Goal: Task Accomplishment & Management: Manage account settings

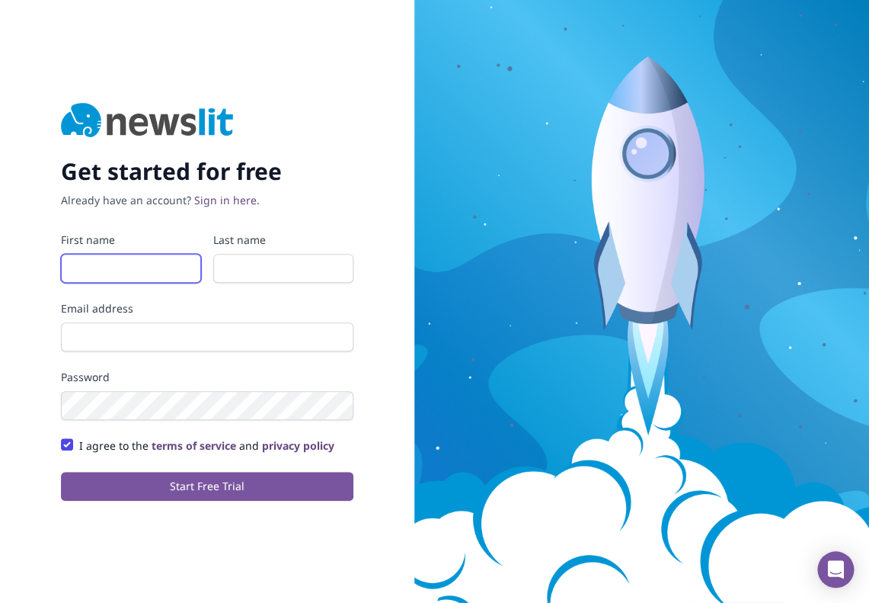
click at [146, 268] on input "First name" at bounding box center [131, 268] width 140 height 29
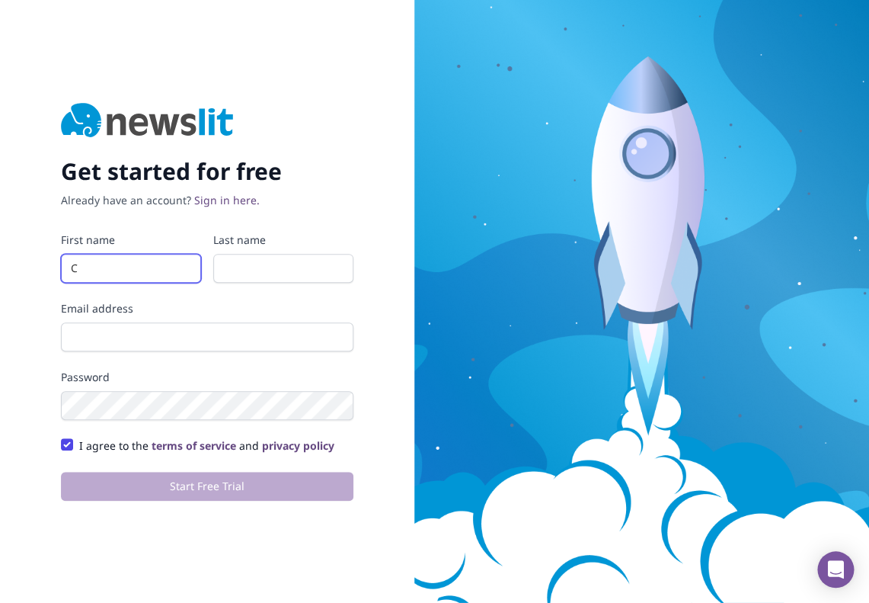
type input "C"
click at [248, 274] on input "Last name" at bounding box center [283, 268] width 140 height 29
type input "N"
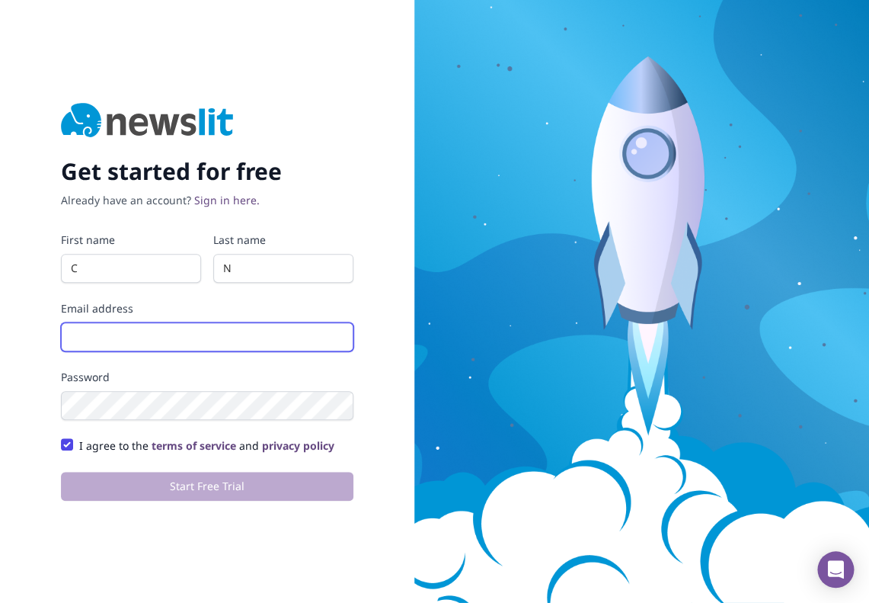
click at [195, 341] on input "Email address" at bounding box center [207, 336] width 293 height 29
type input "[EMAIL_ADDRESS][PERSON_NAME][PERSON_NAME][DOMAIN_NAME]"
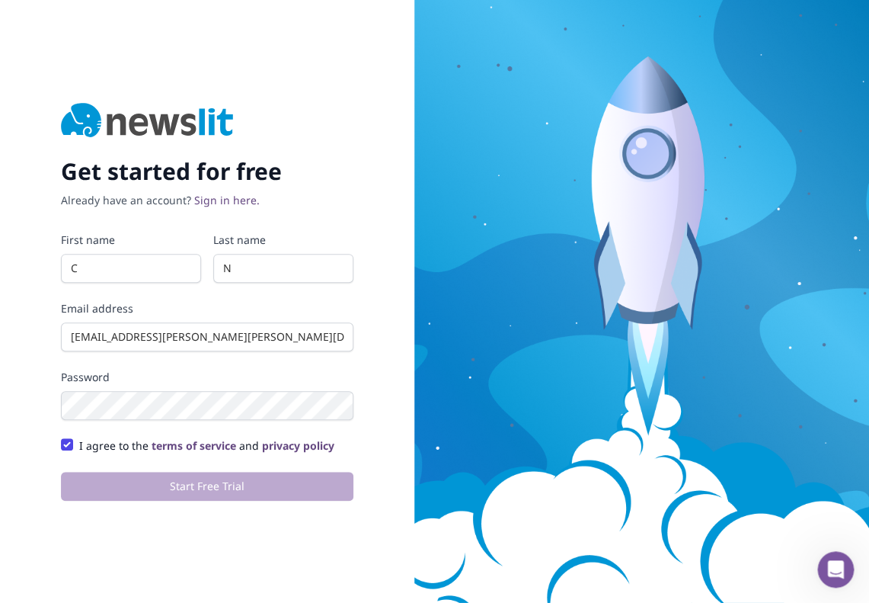
click at [403, 316] on div "Get started for free Already have an account? Sign in here. First name C Last n…" at bounding box center [207, 301] width 414 height 603
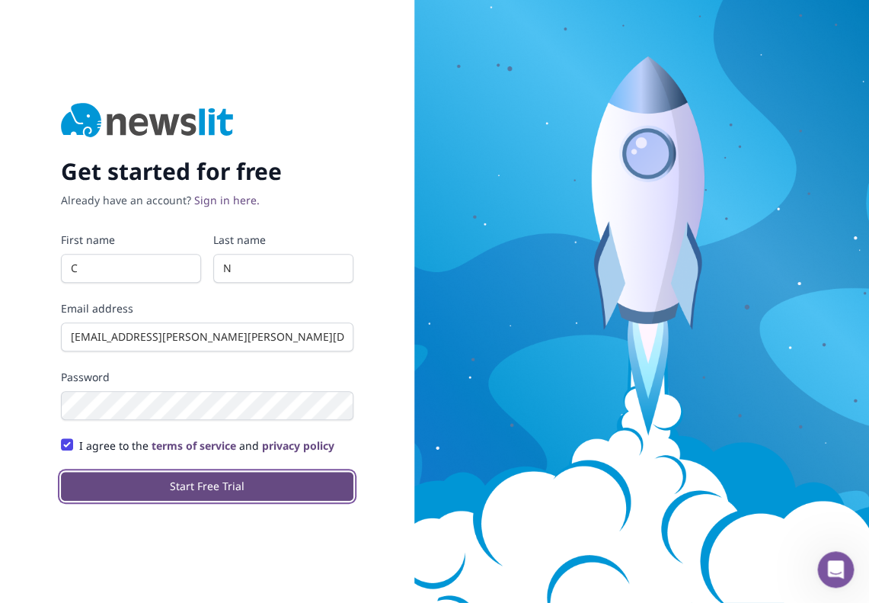
click at [142, 489] on button "Start Free Trial" at bounding box center [207, 486] width 293 height 29
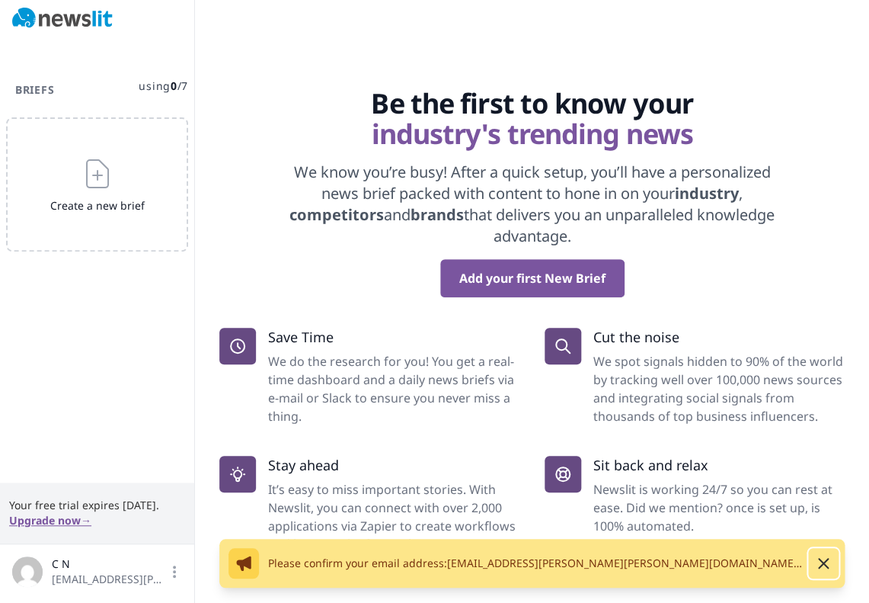
click at [821, 553] on button "Dismiss" at bounding box center [823, 563] width 30 height 30
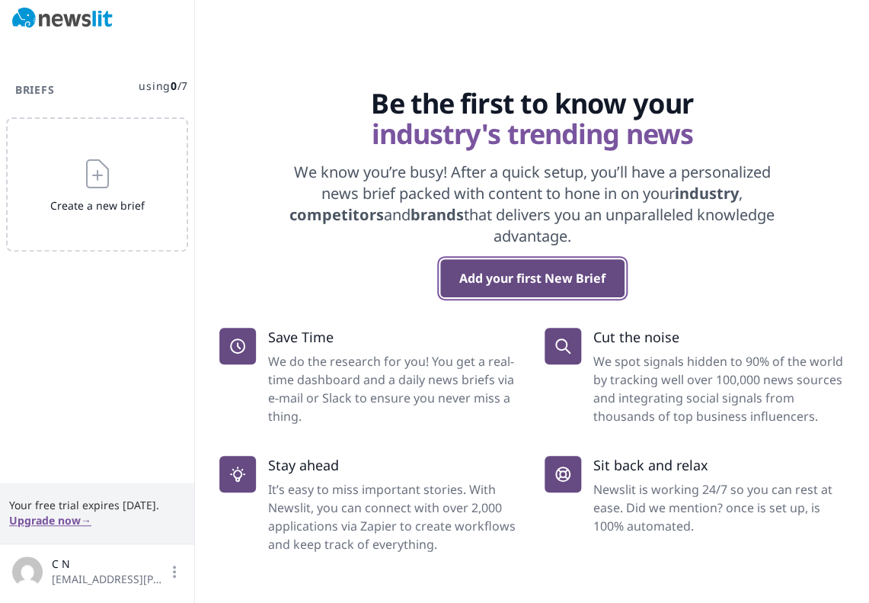
click at [565, 278] on button "Add your first New Brief" at bounding box center [532, 278] width 184 height 38
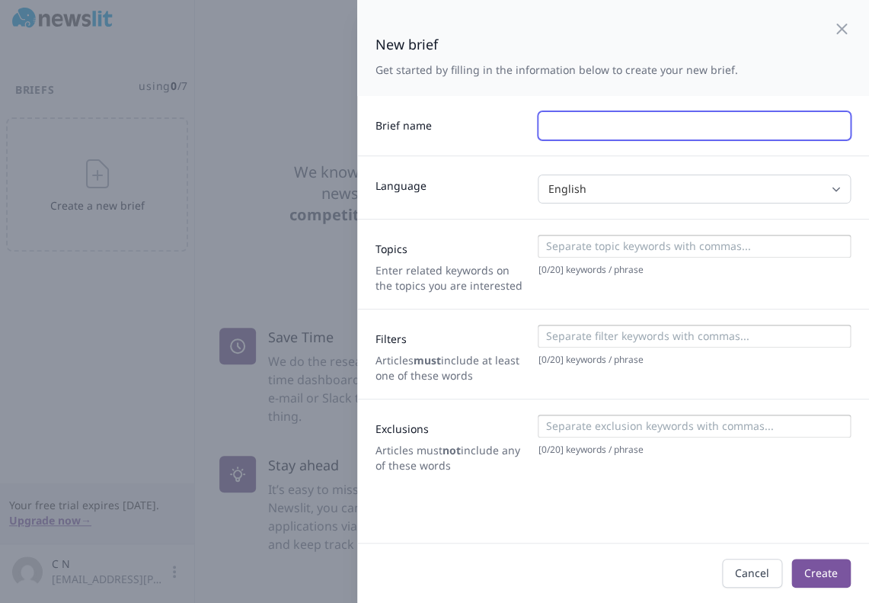
click at [574, 132] on input "text" at bounding box center [694, 125] width 313 height 29
click at [690, 126] on input "Remi News’" at bounding box center [694, 125] width 313 height 29
type input "Remi News"
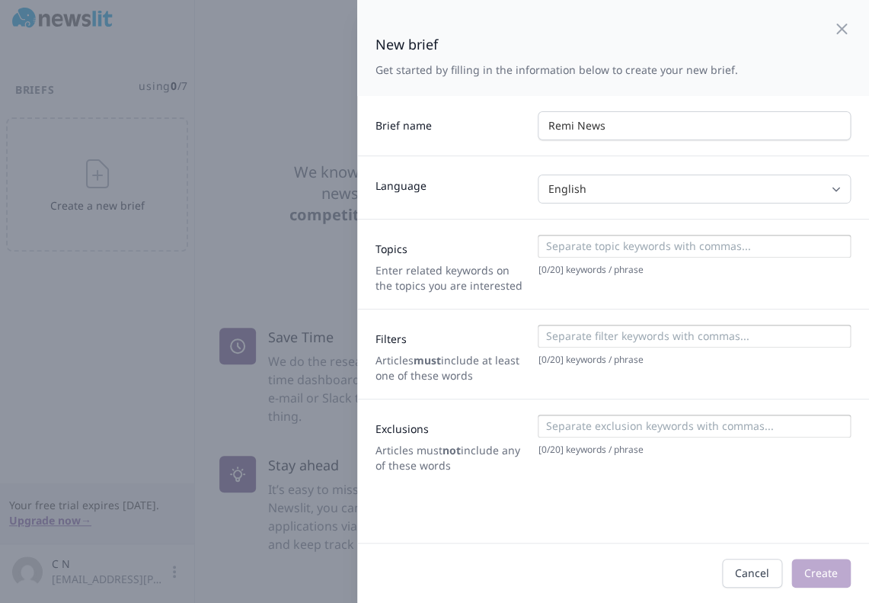
click at [573, 248] on input at bounding box center [694, 245] width 304 height 15
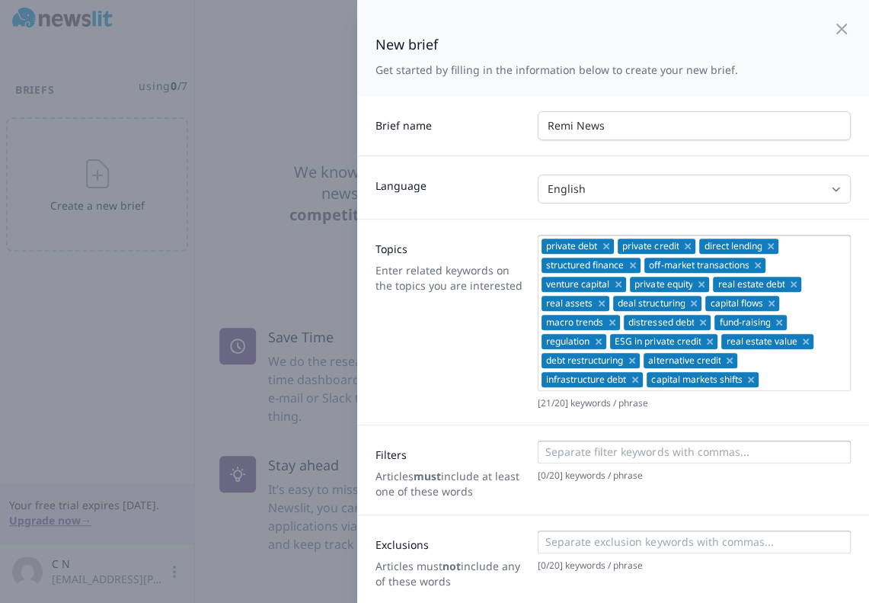
click at [431, 360] on div "Topics Enter related keywords on the topics you are interested" at bounding box center [451, 322] width 150 height 174
click at [600, 341] on icon "Remove" at bounding box center [599, 341] width 6 height 6
click at [465, 413] on div "Topics Enter related keywords on the topics you are interested private debt pri…" at bounding box center [613, 322] width 512 height 206
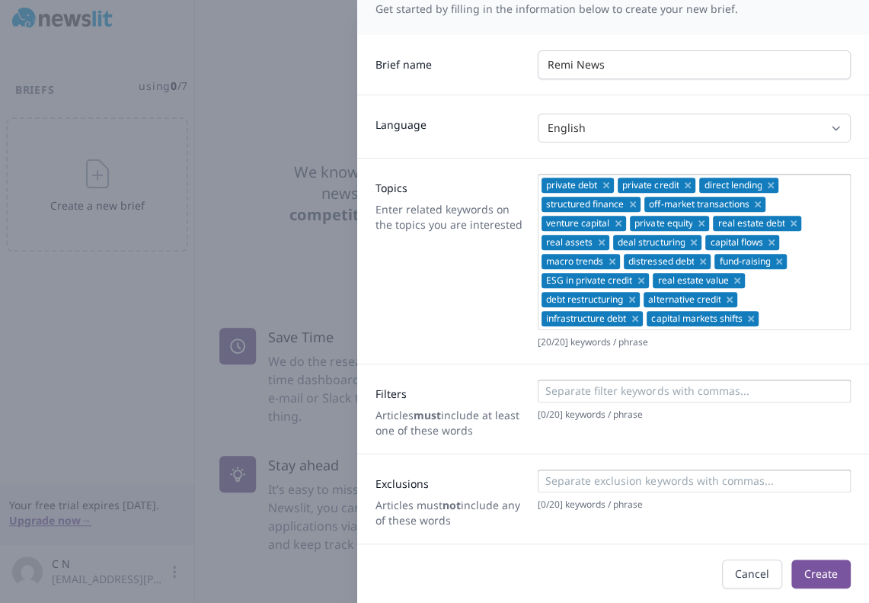
scroll to position [62, 0]
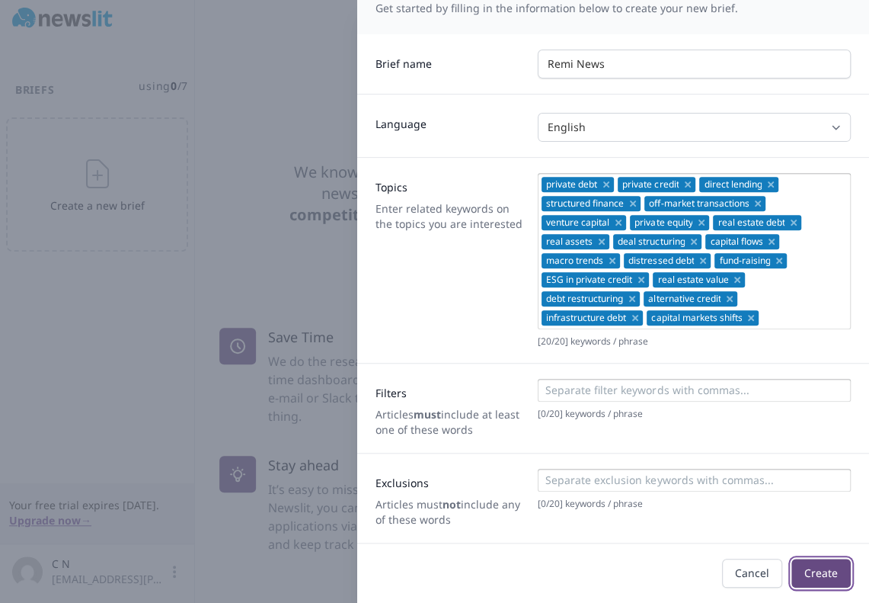
click at [828, 571] on button "Create" at bounding box center [821, 572] width 59 height 29
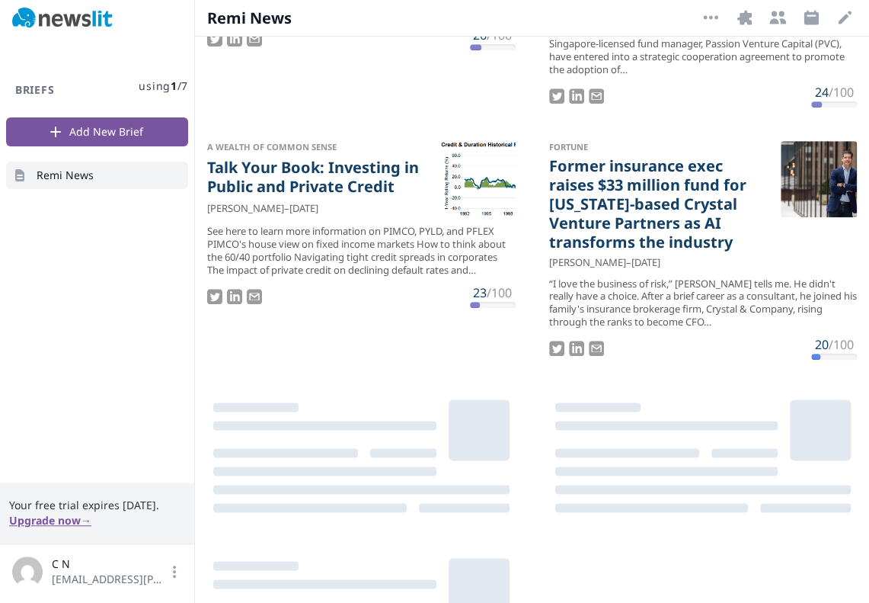
scroll to position [2043, 0]
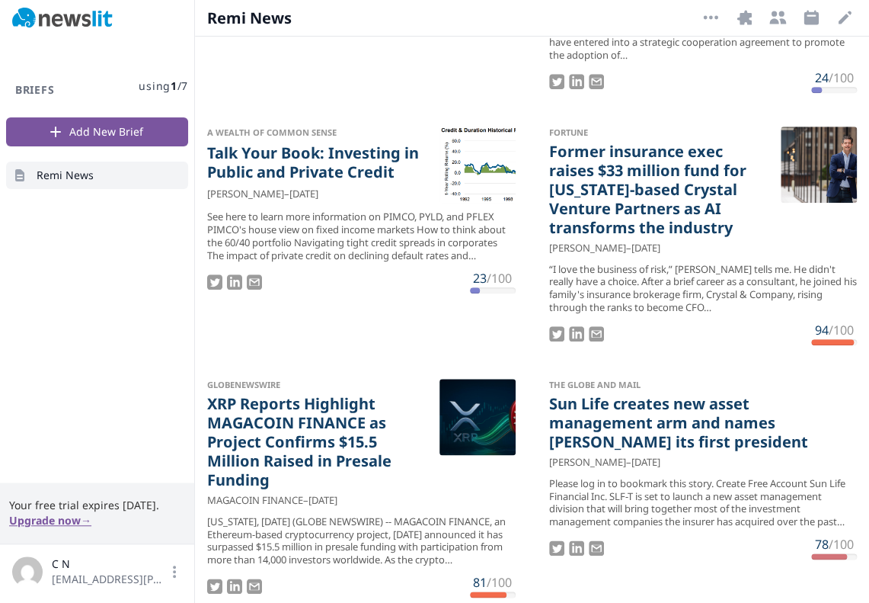
click at [552, 477] on div "Please log in to bookmark this story. Create Free Account Sun Life Financial In…" at bounding box center [703, 503] width 309 height 52
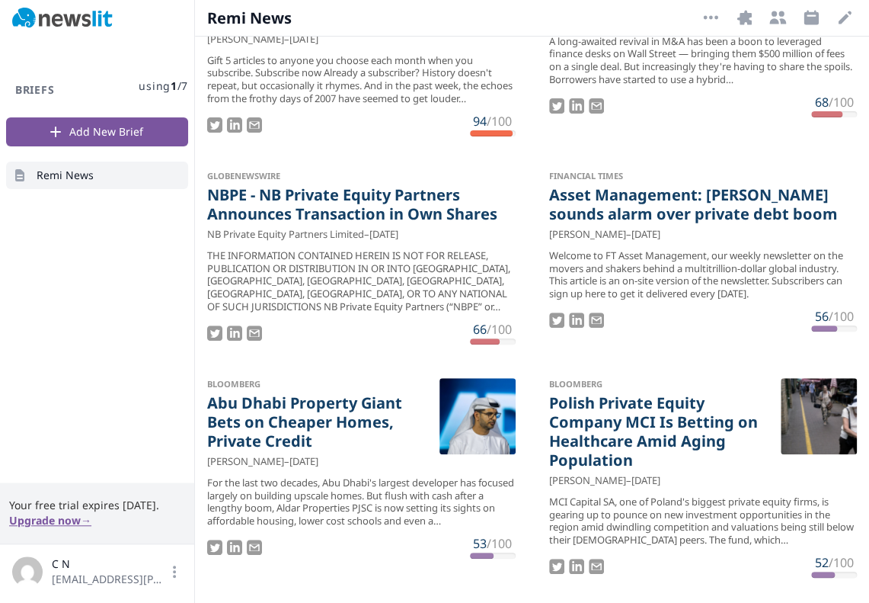
scroll to position [0, 0]
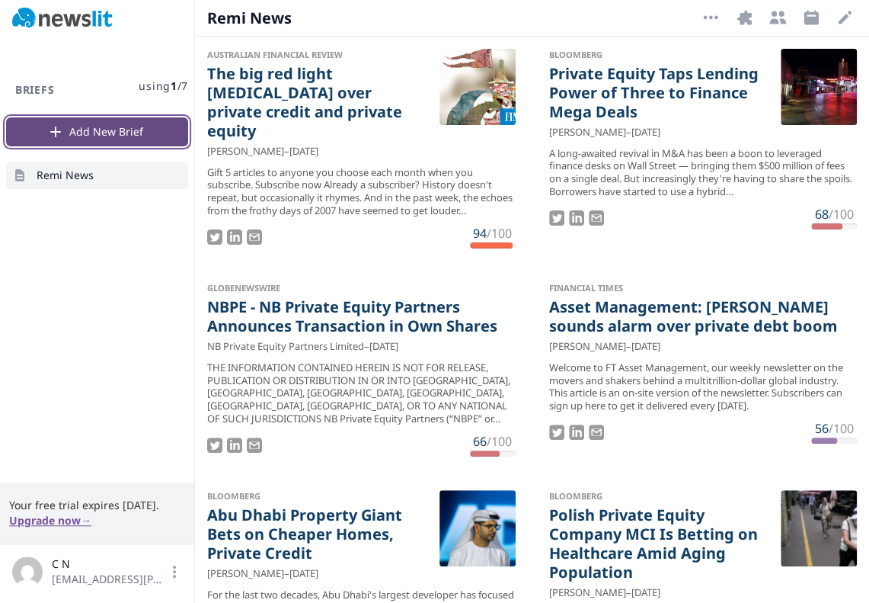
click at [119, 133] on button "Add New Brief" at bounding box center [97, 131] width 182 height 29
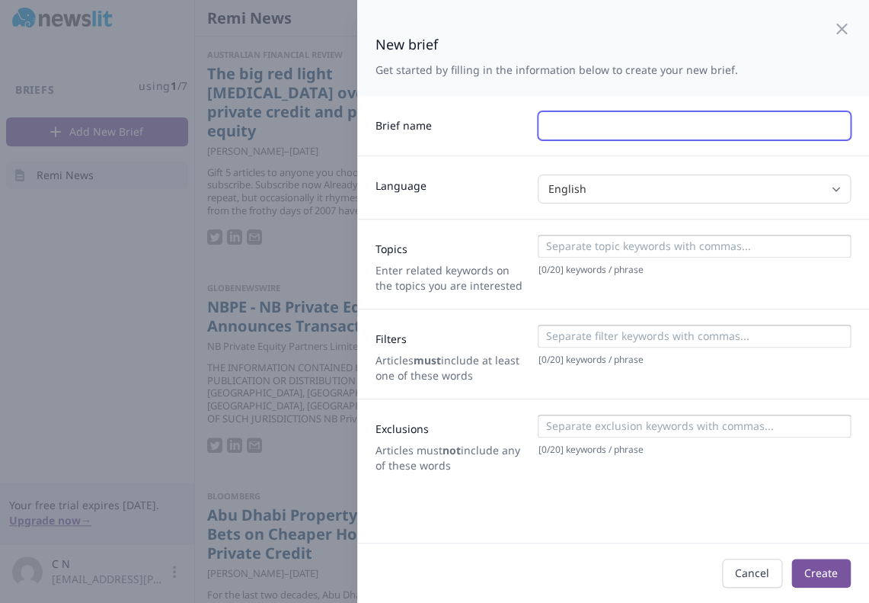
click at [563, 133] on input "text" at bounding box center [694, 125] width 313 height 29
type input "Remi 2"
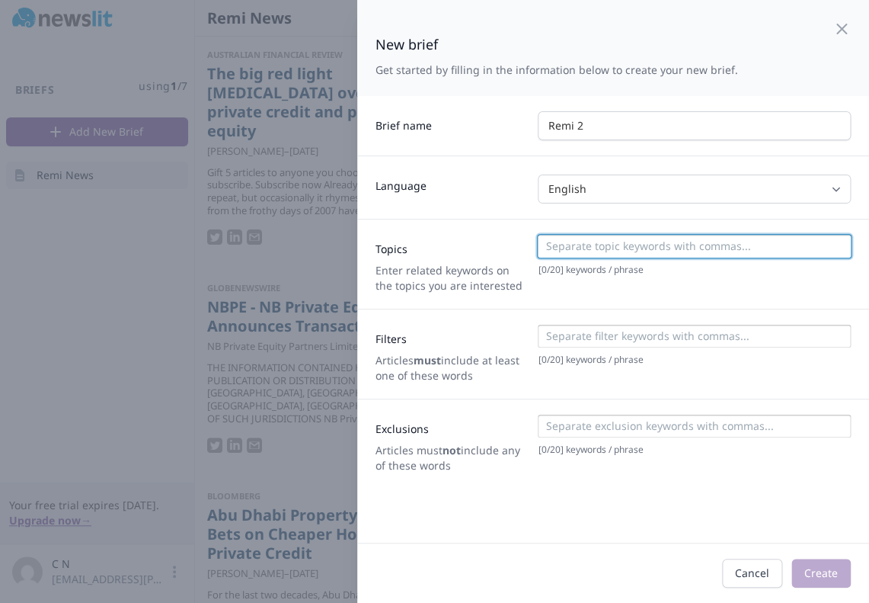
click at [594, 245] on input at bounding box center [694, 245] width 304 height 15
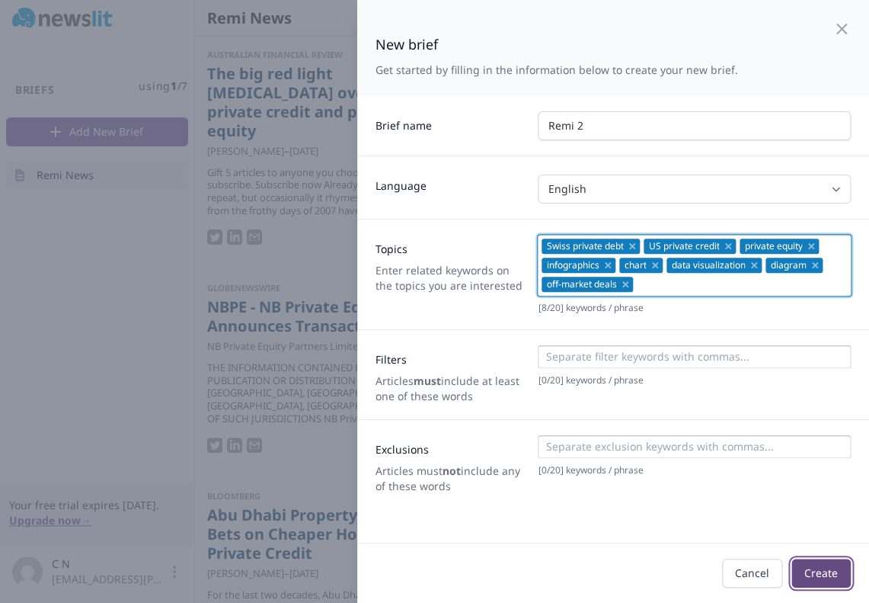
click at [822, 574] on button "Create" at bounding box center [821, 572] width 59 height 29
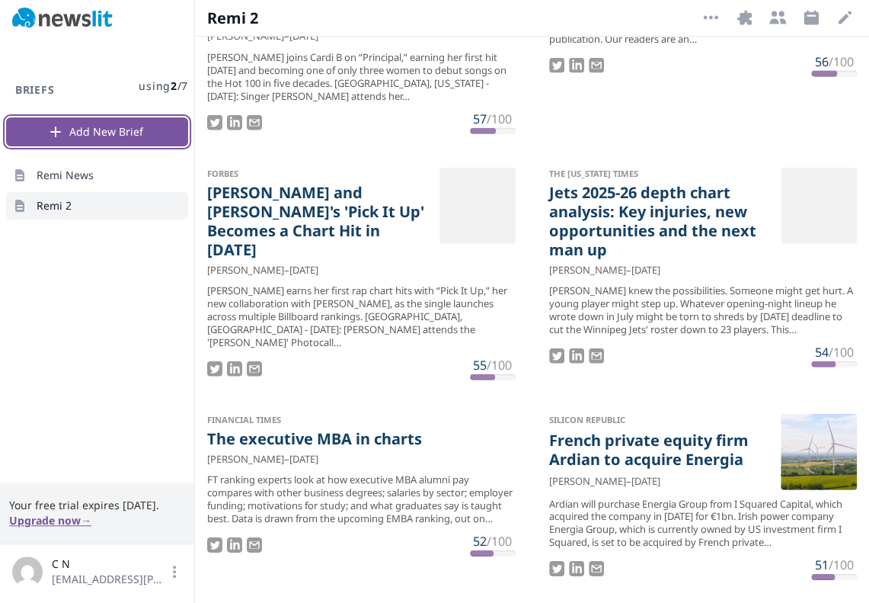
scroll to position [949, 0]
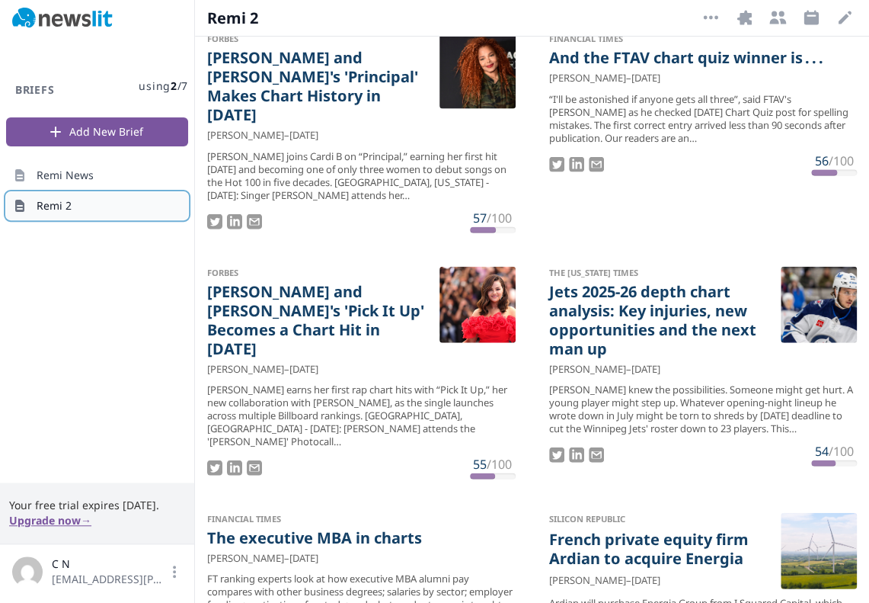
click at [155, 208] on link "Remi 2" at bounding box center [97, 205] width 182 height 27
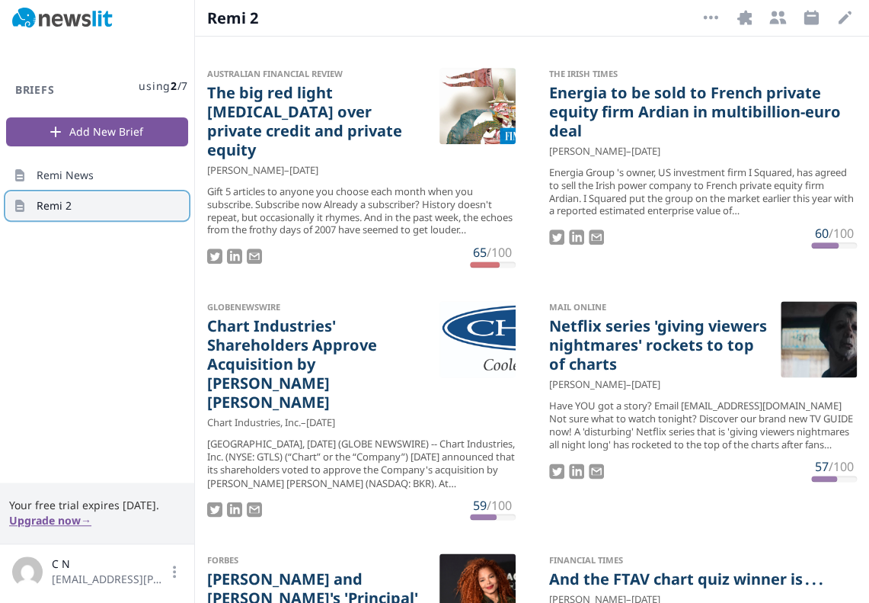
scroll to position [0, 0]
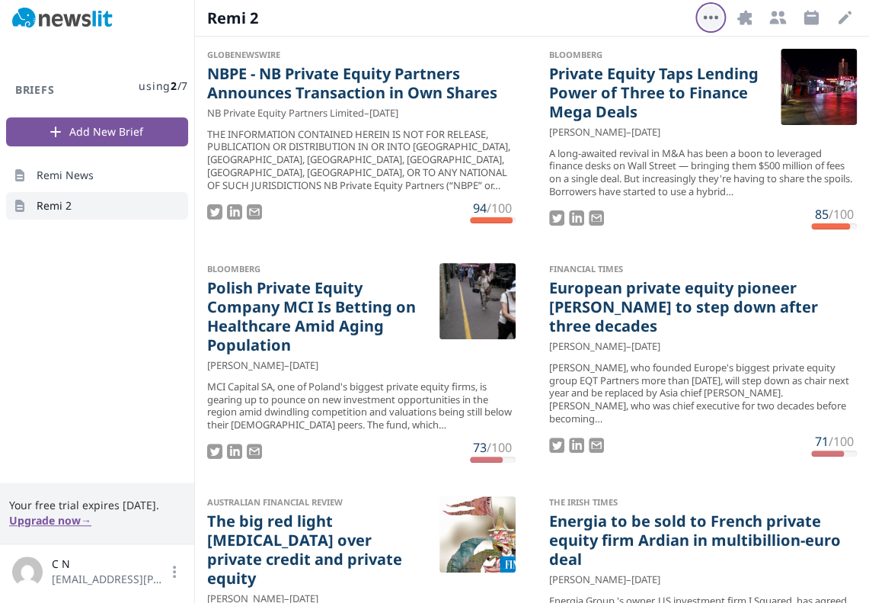
click at [706, 19] on icon "button" at bounding box center [710, 18] width 14 height 4
click at [763, 18] on div "More Options Delete Brief Integrations Recipients Schedule Edit Open options" at bounding box center [778, 17] width 158 height 25
click at [727, 20] on div "More Options Integrations Recipients Schedule Edit Open options" at bounding box center [778, 17] width 158 height 25
click at [744, 20] on icon "button" at bounding box center [744, 17] width 14 height 14
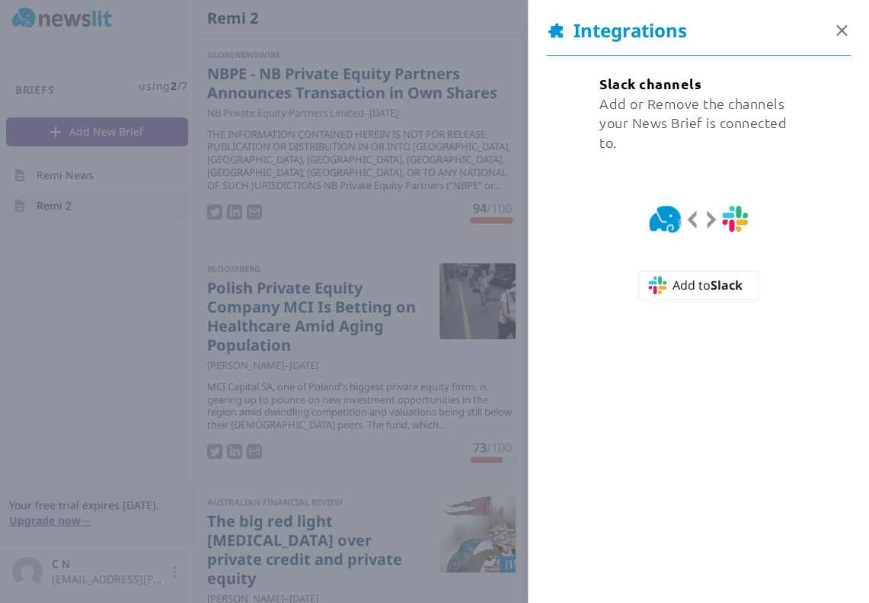
click at [847, 27] on icon "button" at bounding box center [842, 30] width 18 height 18
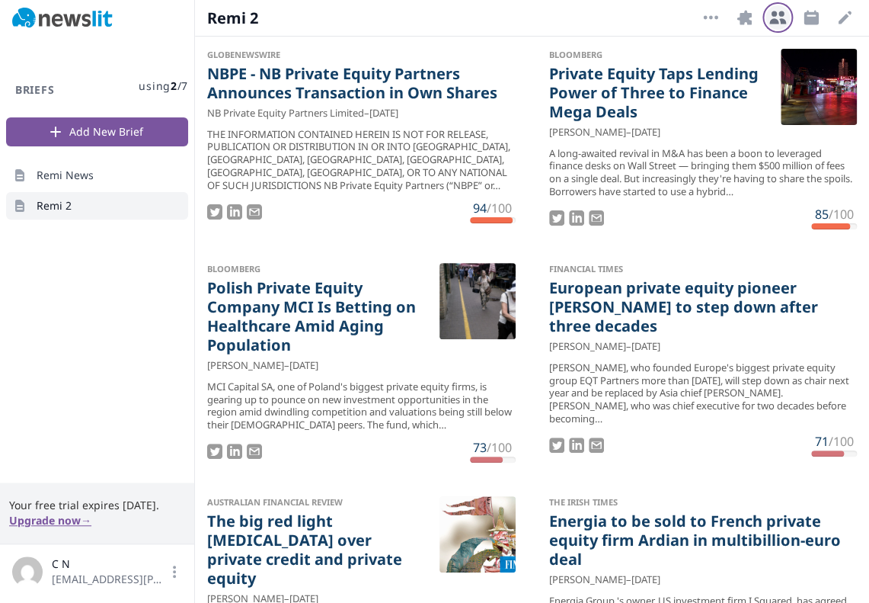
click at [779, 27] on icon "button" at bounding box center [778, 17] width 18 height 18
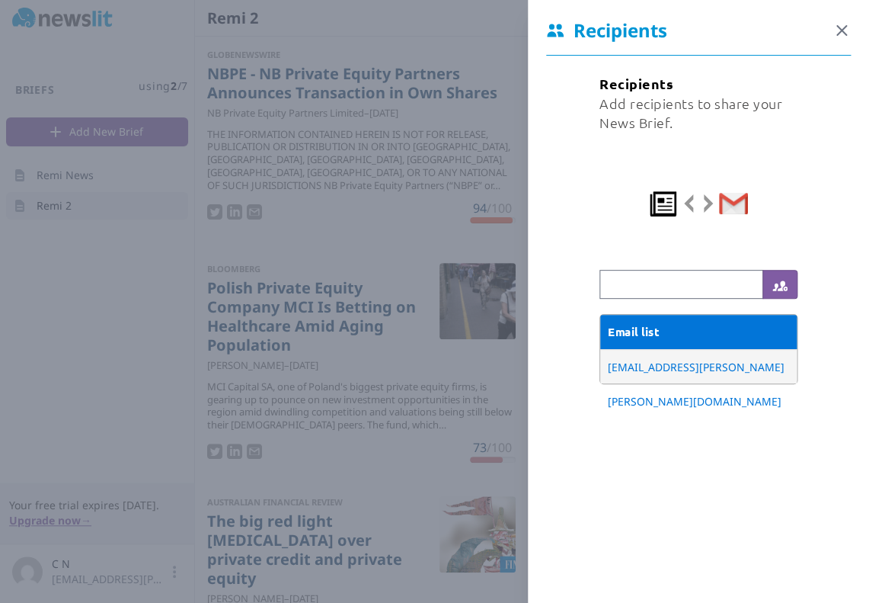
click at [841, 29] on icon "button" at bounding box center [842, 30] width 18 height 18
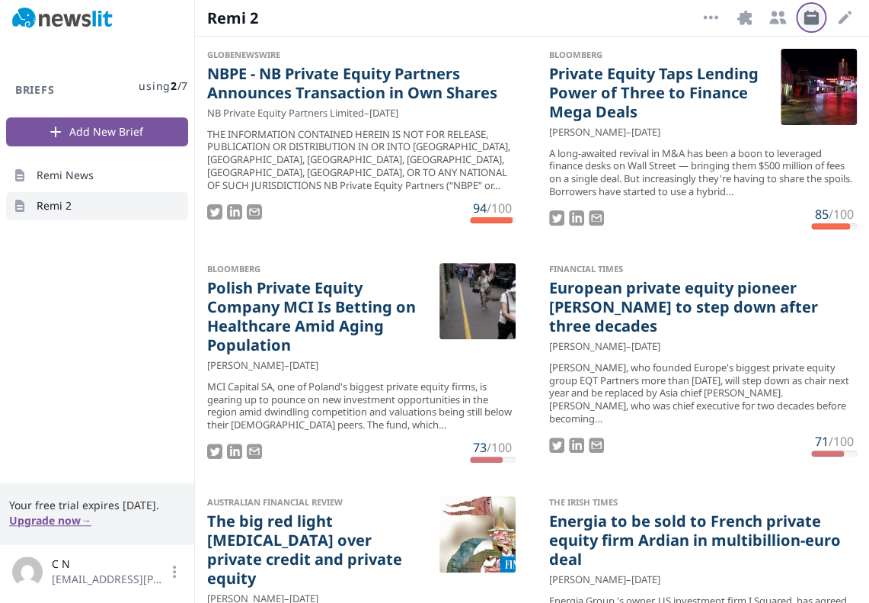
click at [814, 24] on icon "button" at bounding box center [811, 17] width 14 height 14
select select "9"
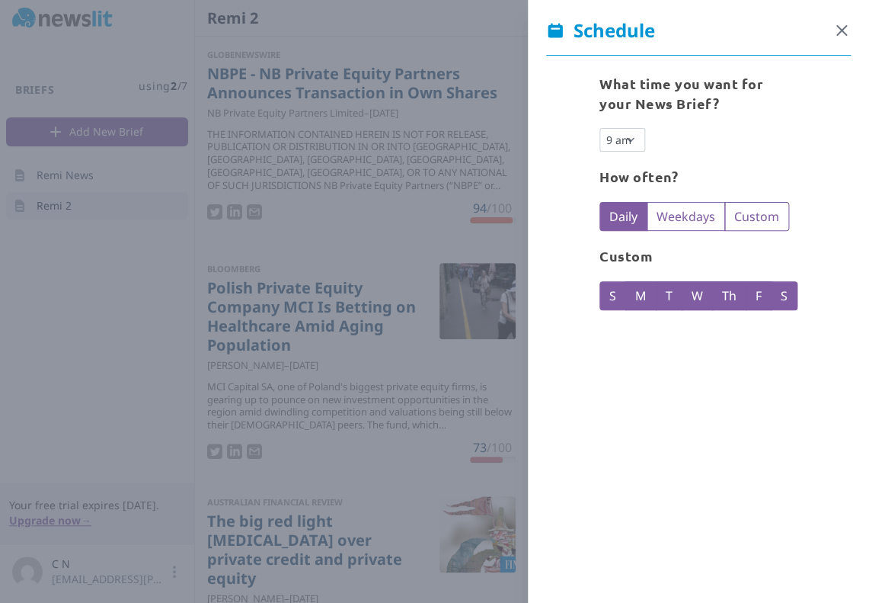
click at [841, 27] on icon "button" at bounding box center [842, 30] width 18 height 18
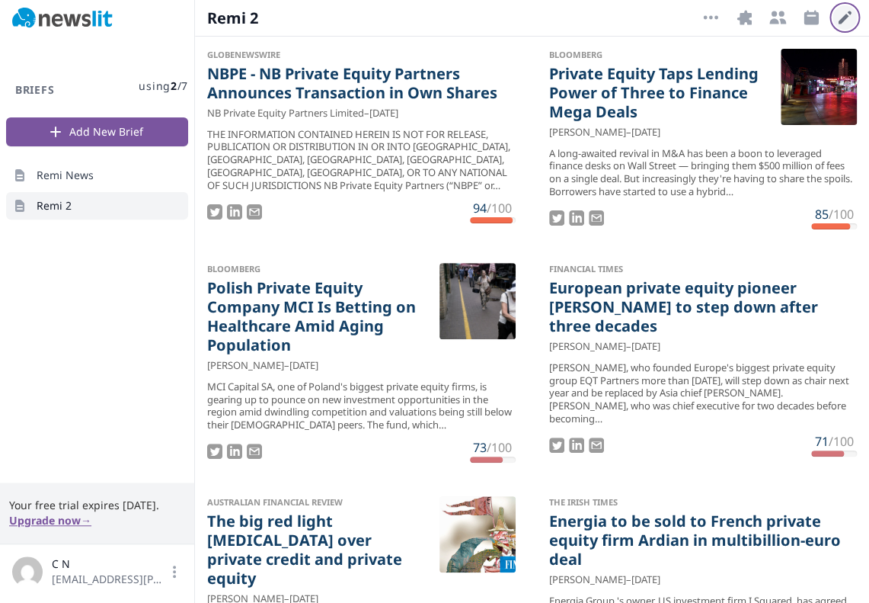
click at [840, 18] on icon "button" at bounding box center [845, 17] width 18 height 18
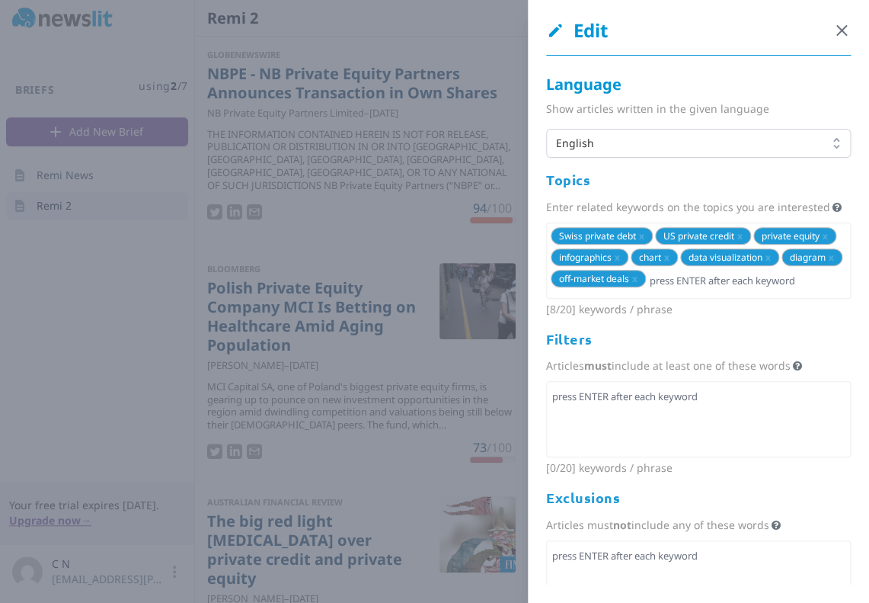
click at [843, 27] on icon "button" at bounding box center [842, 30] width 18 height 18
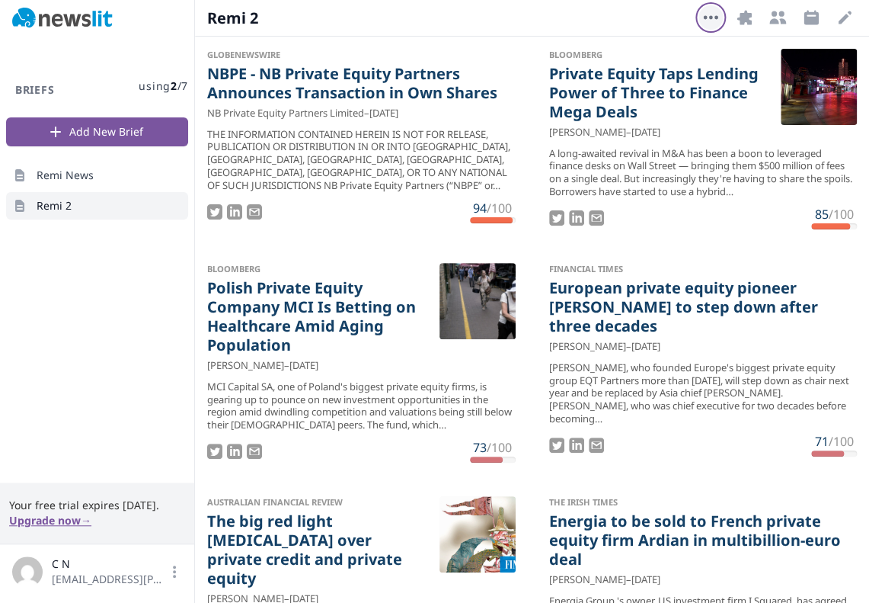
click at [718, 17] on icon "button" at bounding box center [711, 17] width 18 height 18
click at [702, 46] on button "Delete Brief" at bounding box center [662, 53] width 122 height 27
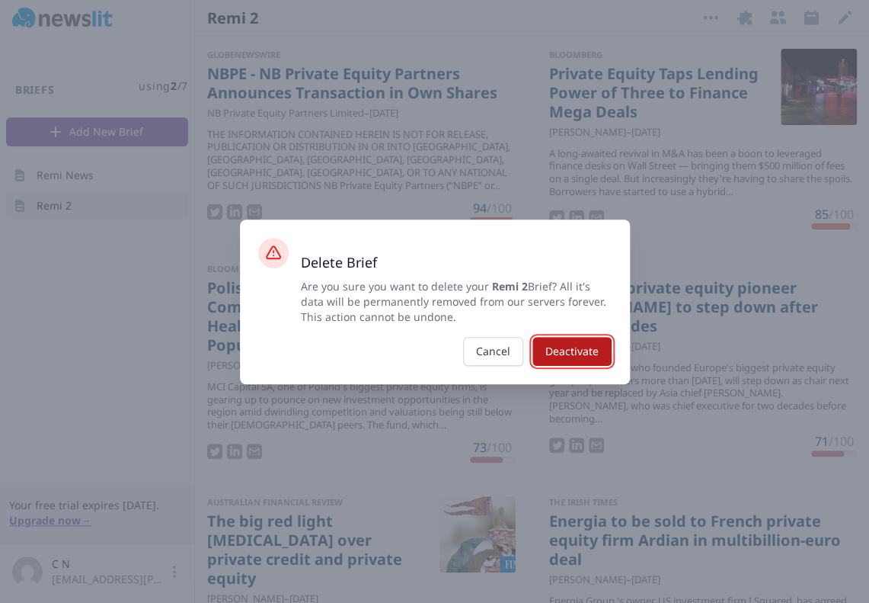
click at [594, 362] on button "Deactivate" at bounding box center [572, 351] width 79 height 29
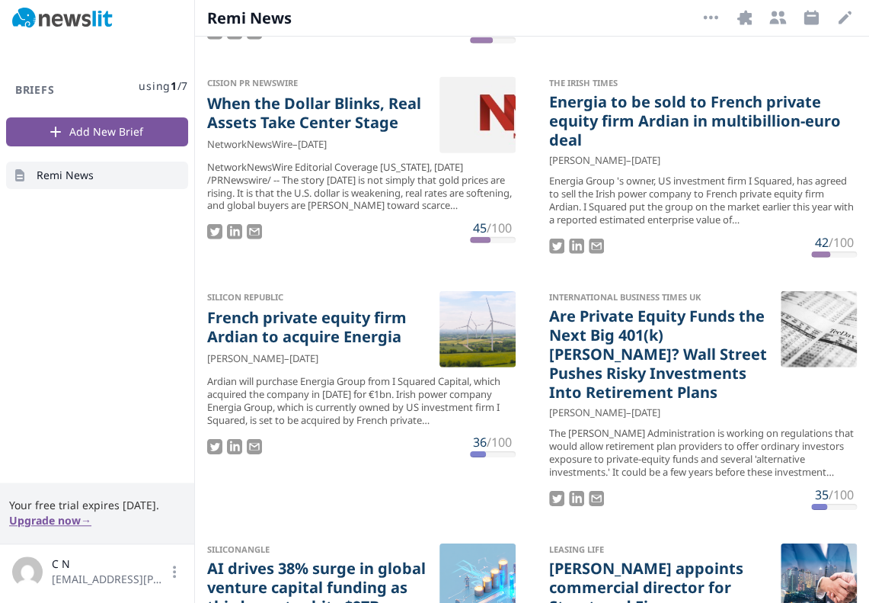
scroll to position [1121, 0]
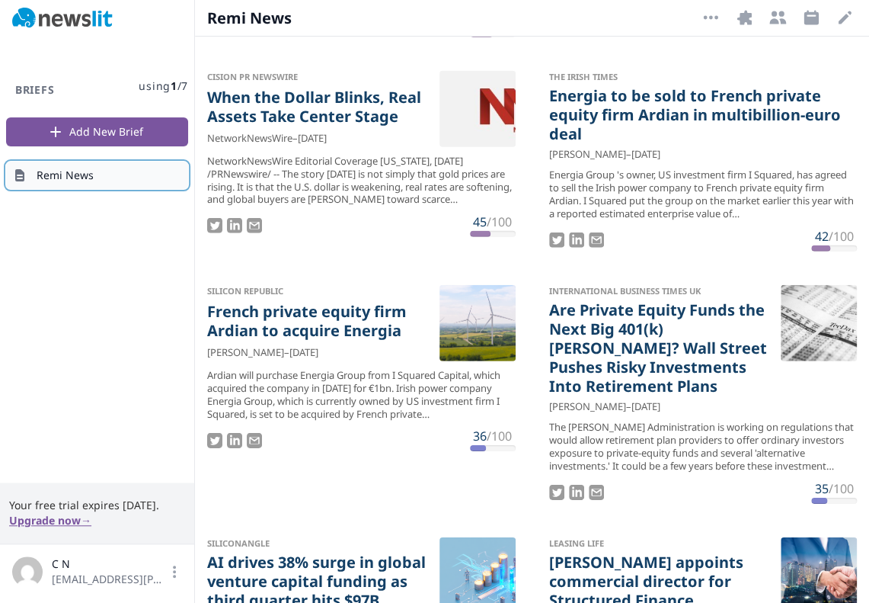
click at [136, 174] on link "Remi News" at bounding box center [97, 175] width 182 height 27
click at [713, 20] on icon "button" at bounding box center [711, 17] width 18 height 18
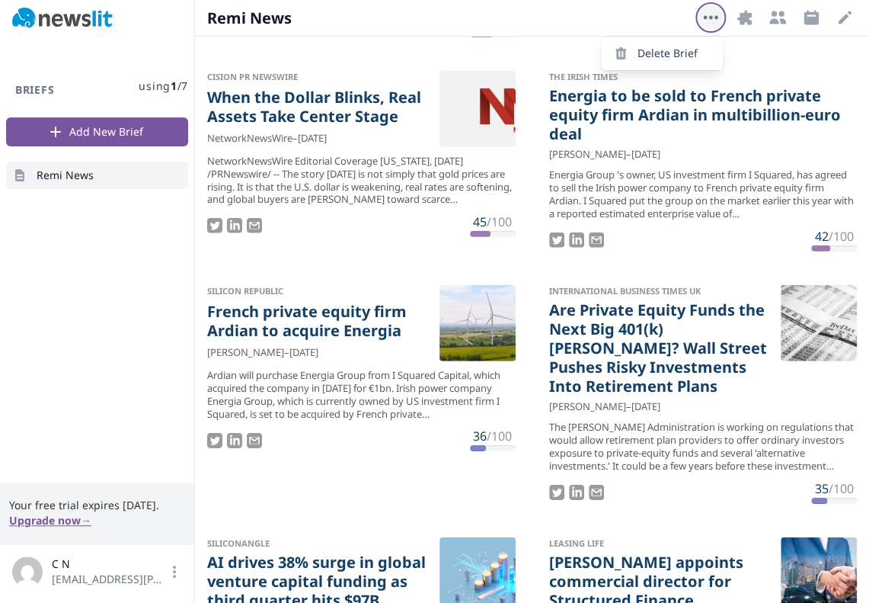
click at [709, 17] on icon "button" at bounding box center [711, 17] width 18 height 18
click at [847, 22] on icon "button" at bounding box center [845, 17] width 18 height 18
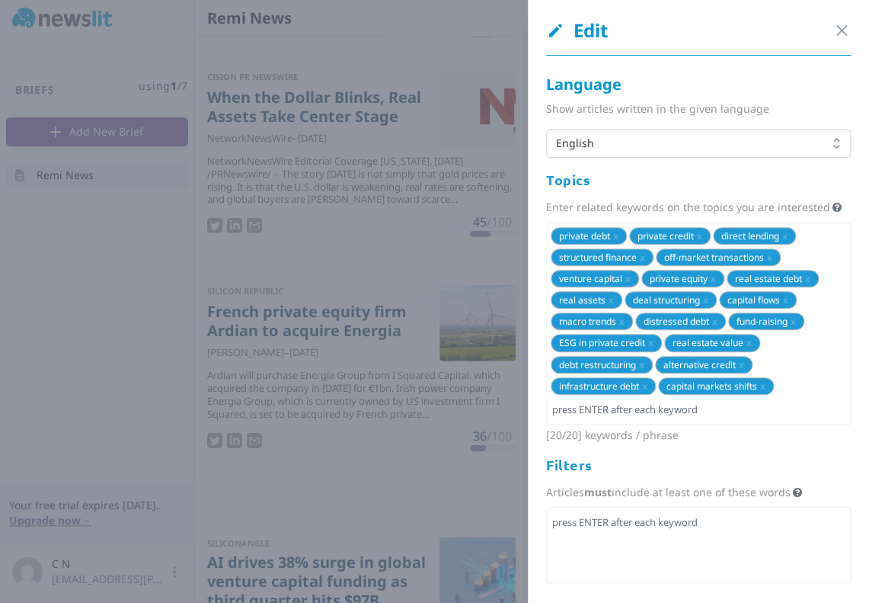
scroll to position [1121, 0]
click at [715, 324] on span "x" at bounding box center [714, 321] width 5 height 13
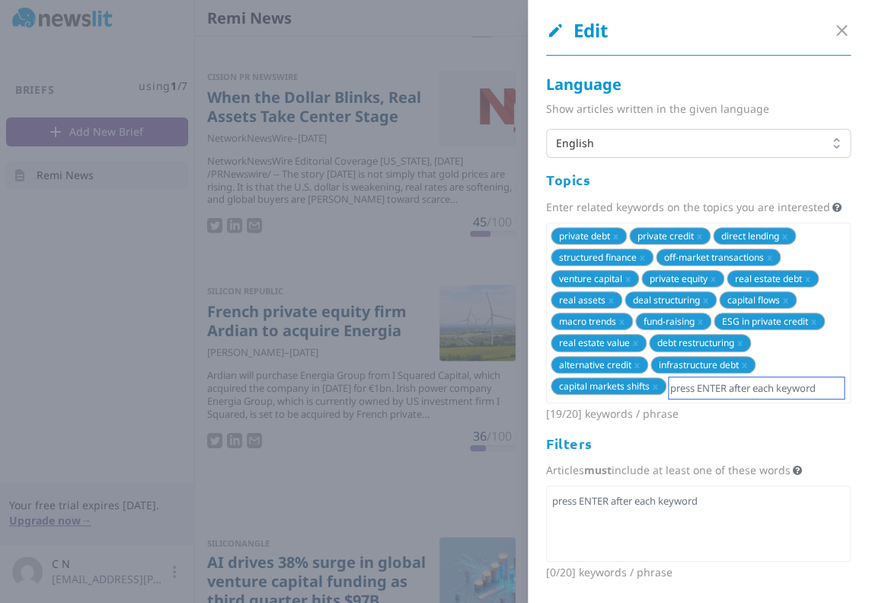
click at [725, 391] on input "text" at bounding box center [756, 387] width 175 height 21
type input "[GEOGRAPHIC_DATA]"
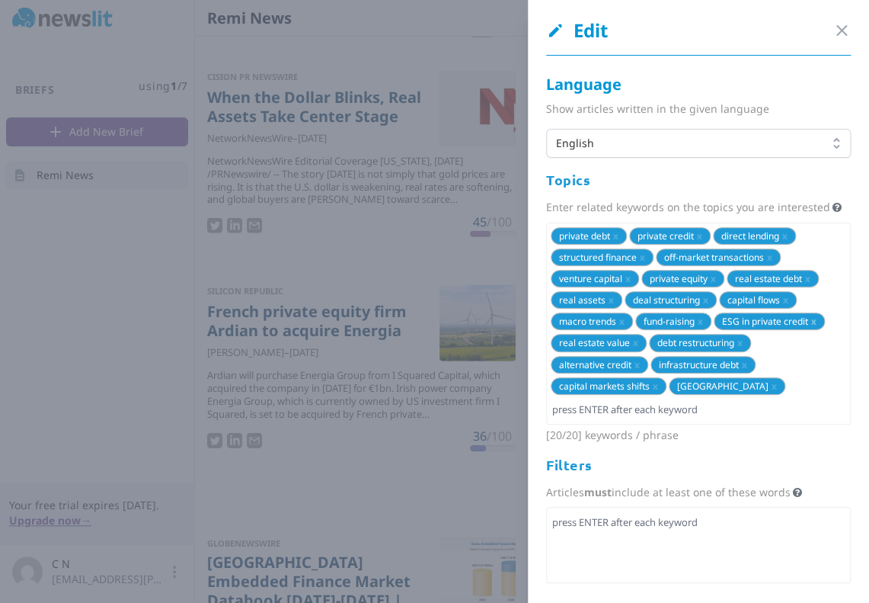
click at [816, 322] on span "x" at bounding box center [813, 321] width 5 height 13
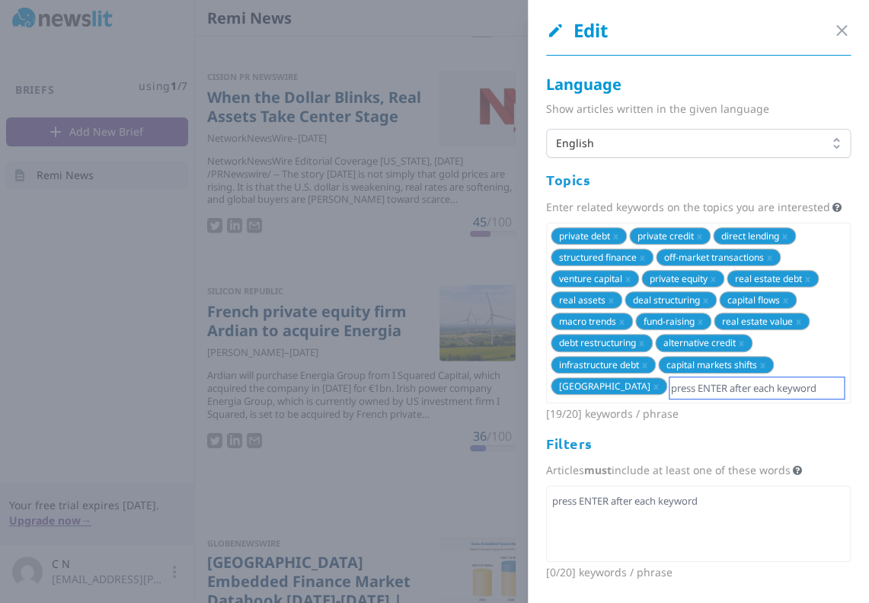
click at [786, 388] on input "text" at bounding box center [757, 387] width 174 height 21
type input "usa"
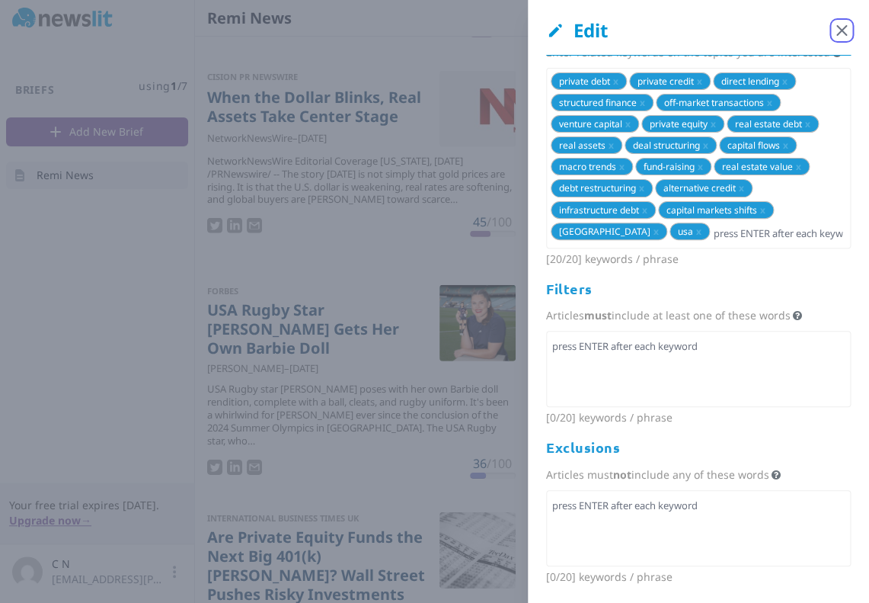
click at [846, 27] on icon "button" at bounding box center [841, 30] width 9 height 9
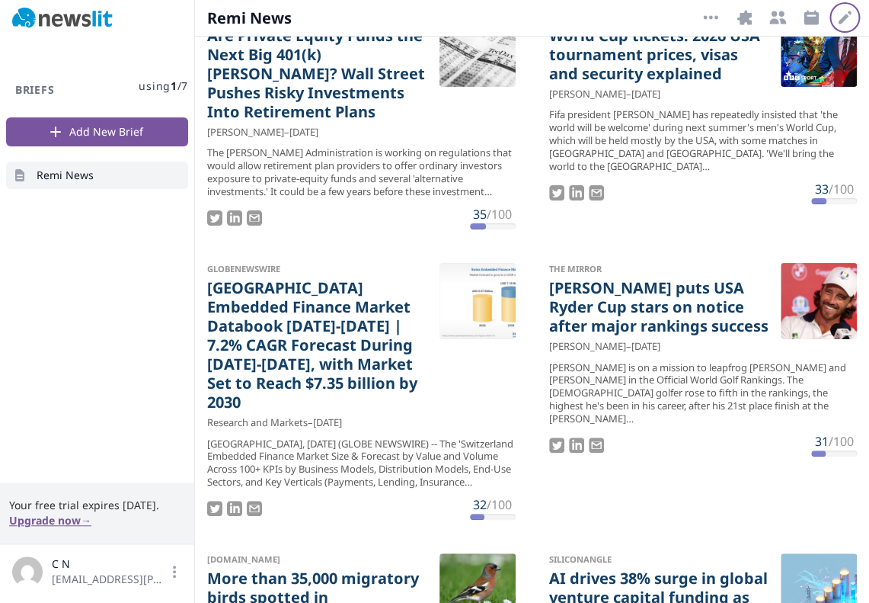
scroll to position [1630, 0]
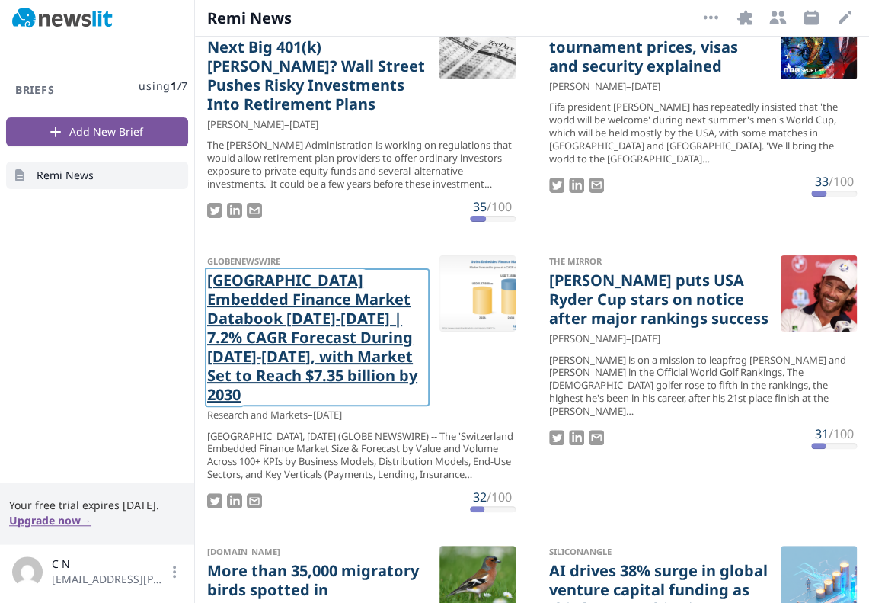
click at [340, 270] on link "[GEOGRAPHIC_DATA] Embedded Finance Market Databook [DATE]-[DATE] | 7.2% CAGR Fo…" at bounding box center [317, 336] width 220 height 133
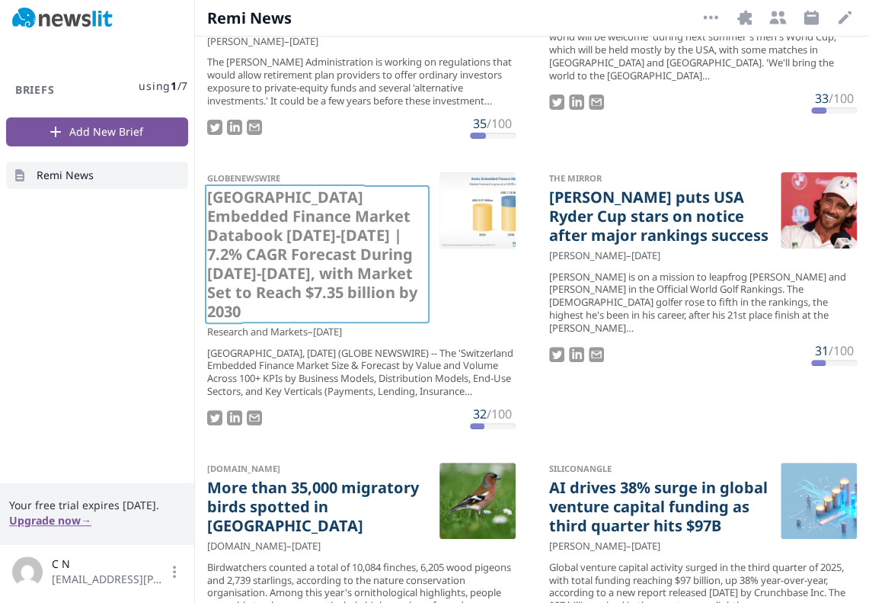
scroll to position [1754, 0]
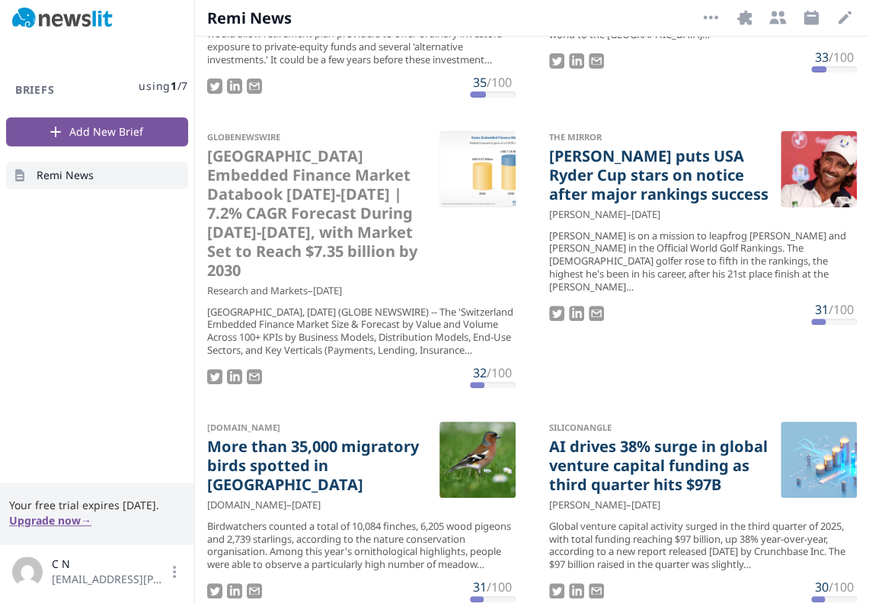
click at [715, 315] on li "The Mirror [PERSON_NAME] puts USA Ryder Cup stars on notice after major ranking…" at bounding box center [703, 259] width 333 height 281
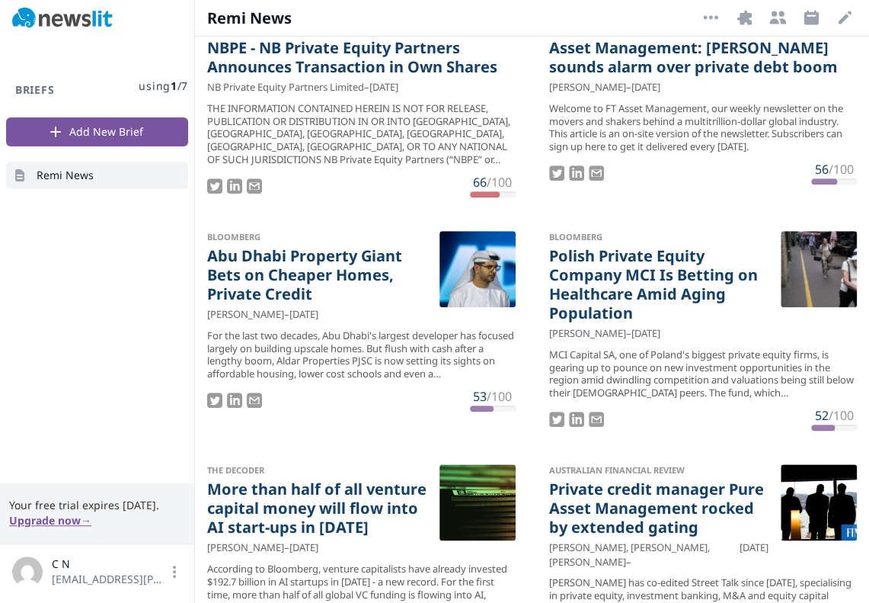
scroll to position [0, 0]
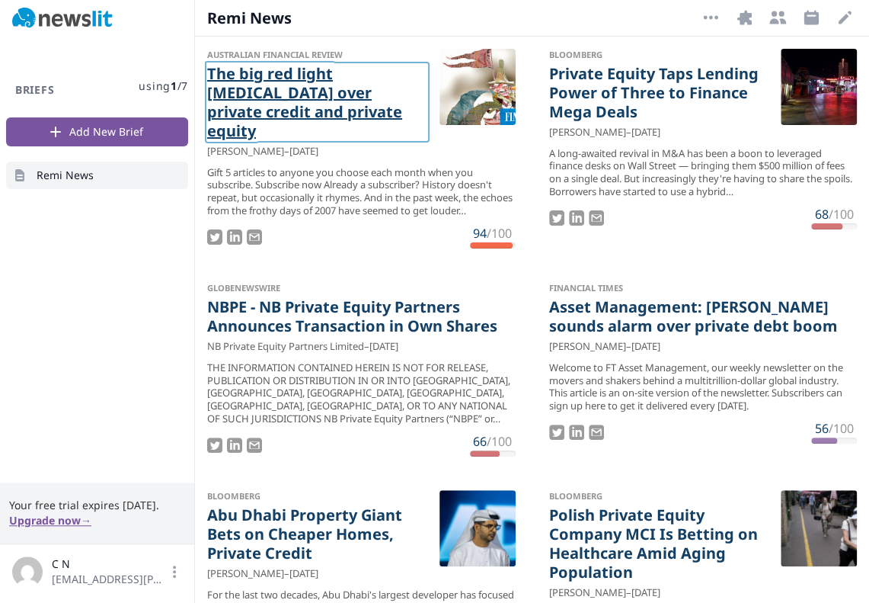
click at [335, 90] on link "The big red light [MEDICAL_DATA] over private credit and private equity" at bounding box center [317, 102] width 220 height 76
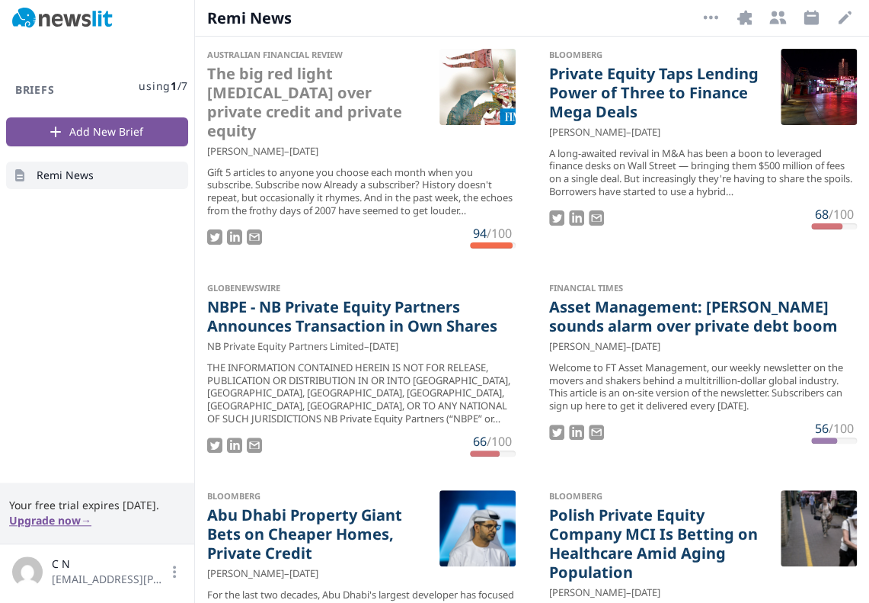
click at [655, 245] on ul "Australian Financial Review The big red light [MEDICAL_DATA] over private credi…" at bounding box center [532, 316] width 674 height 558
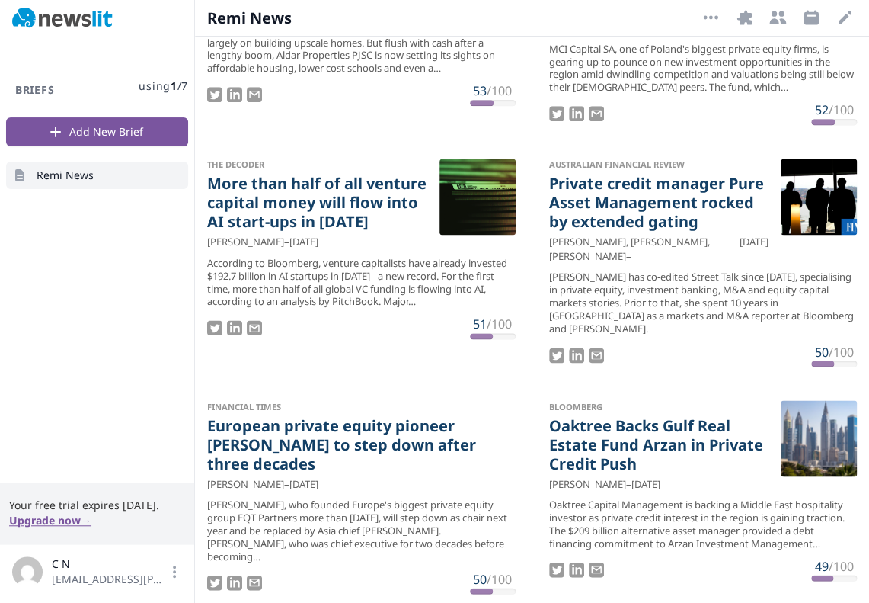
scroll to position [569, 0]
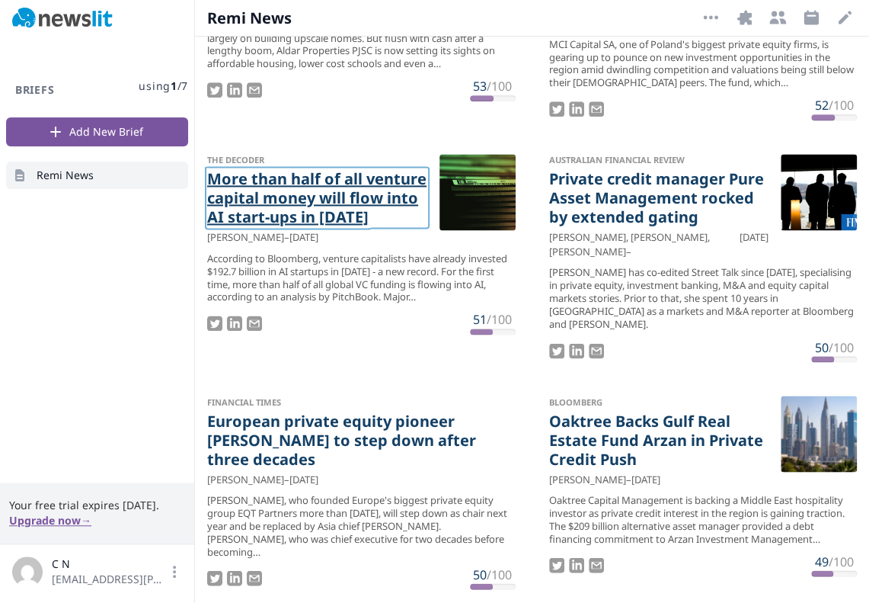
click at [297, 172] on link "More than half of all venture capital money will flow into AI start-ups in [DAT…" at bounding box center [317, 197] width 220 height 57
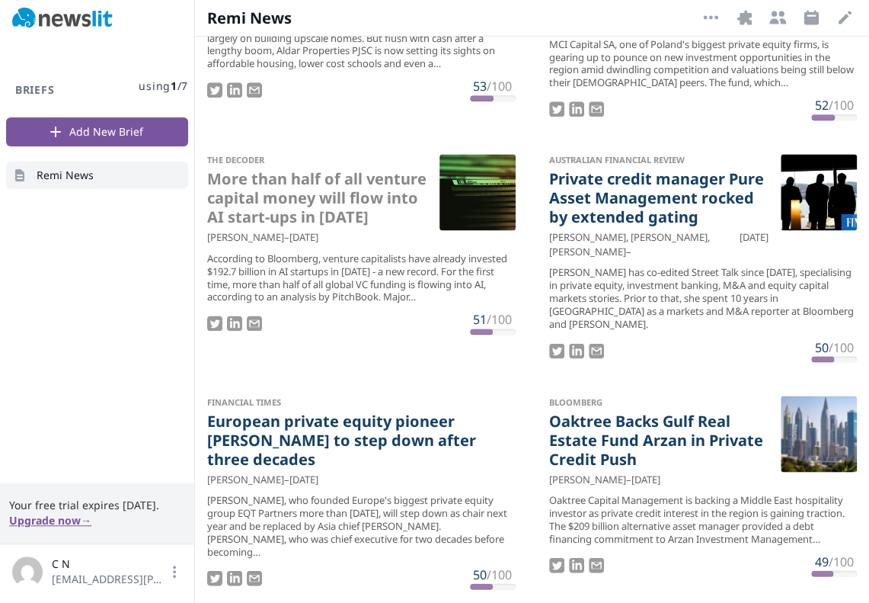
drag, startPoint x: 542, startPoint y: 525, endPoint x: 542, endPoint y: 514, distance: 11.4
click at [542, 514] on div "Bloomberg Oaktree Backs Gulf Real Estate Fund Arzan in Private Credit Push [PER…" at bounding box center [703, 485] width 333 height 205
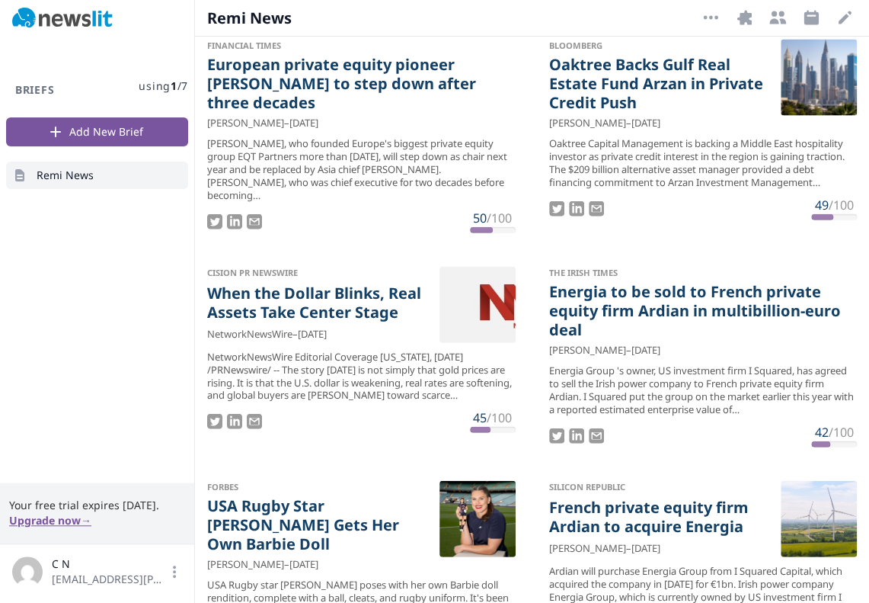
scroll to position [926, 0]
